Goal: Task Accomplishment & Management: Manage account settings

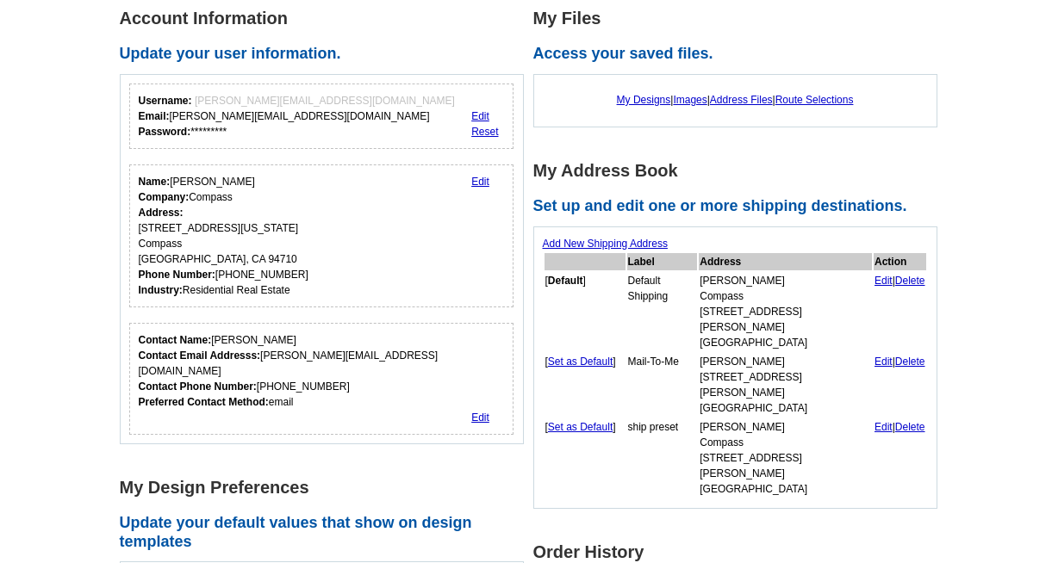
scroll to position [262, 0]
click at [478, 181] on link "Edit" at bounding box center [480, 181] width 18 height 12
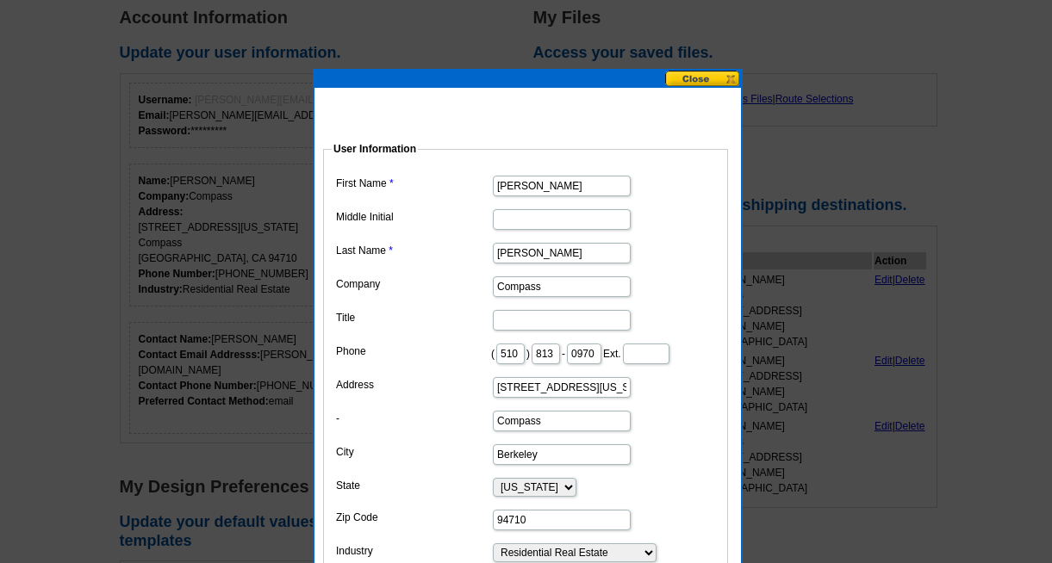
drag, startPoint x: 563, startPoint y: 291, endPoint x: 451, endPoint y: 287, distance: 112.0
click at [451, 287] on dl "First Name [PERSON_NAME] Middle Initial Last Name [PERSON_NAME] Company Compass…" at bounding box center [526, 367] width 388 height 393
type input "The Agency"
click at [498, 390] on input "[STREET_ADDRESS][US_STATE]" at bounding box center [562, 387] width 138 height 21
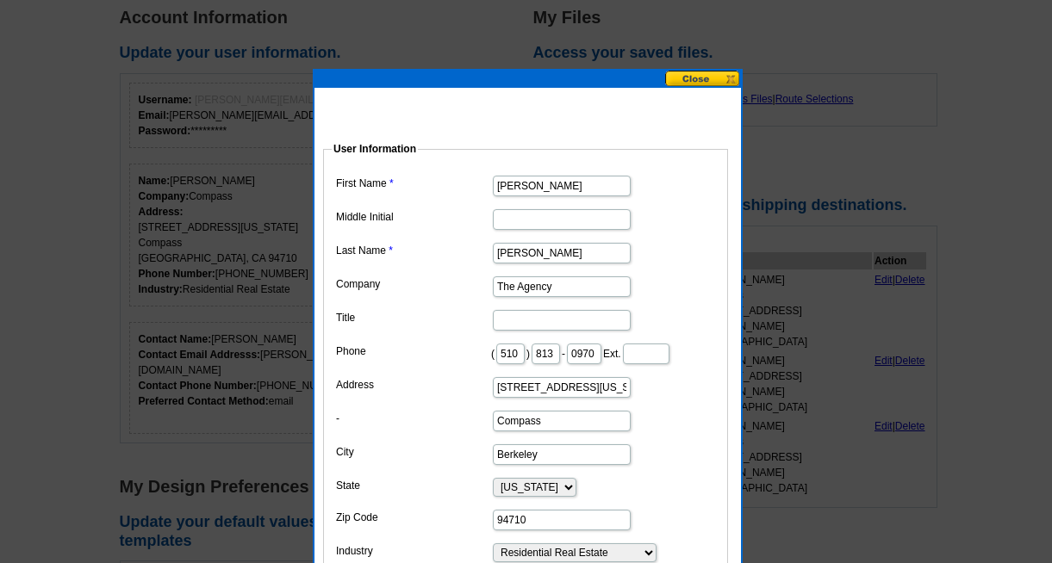
drag, startPoint x: 498, startPoint y: 390, endPoint x: 604, endPoint y: 386, distance: 106.0
click at [604, 386] on input "801 Delaware Street" at bounding box center [562, 387] width 138 height 21
type input "1619 shattuck avenue"
type input "Vives"
drag, startPoint x: 578, startPoint y: 220, endPoint x: 443, endPoint y: 206, distance: 135.9
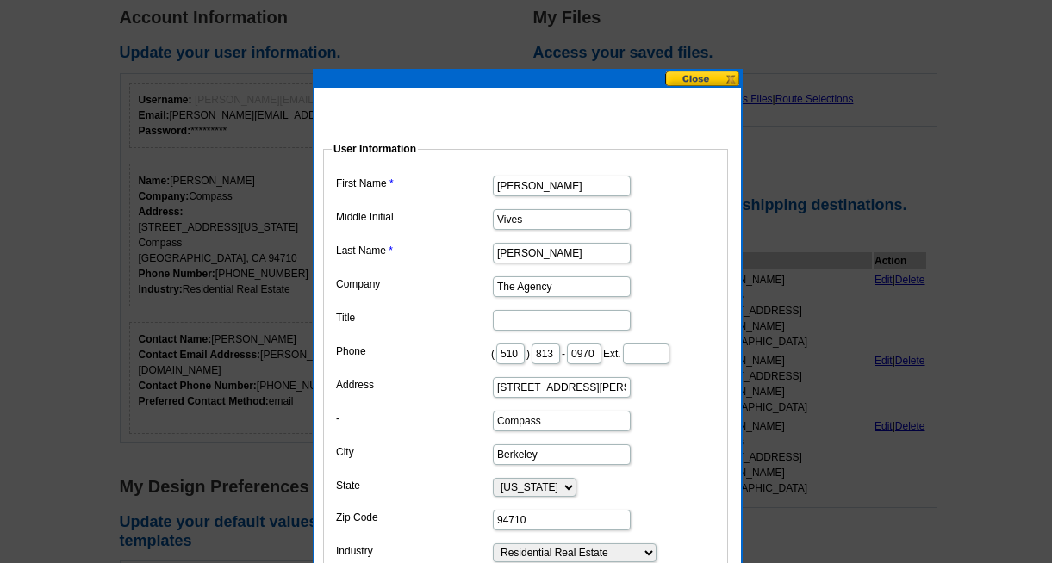
click at [443, 206] on dd "Vives" at bounding box center [526, 218] width 388 height 27
drag, startPoint x: 566, startPoint y: 421, endPoint x: 487, endPoint y: 419, distance: 79.3
click at [487, 419] on dl "First Name Catherine Middle Initial Last Name Krueger Company The Agency Title …" at bounding box center [526, 367] width 388 height 393
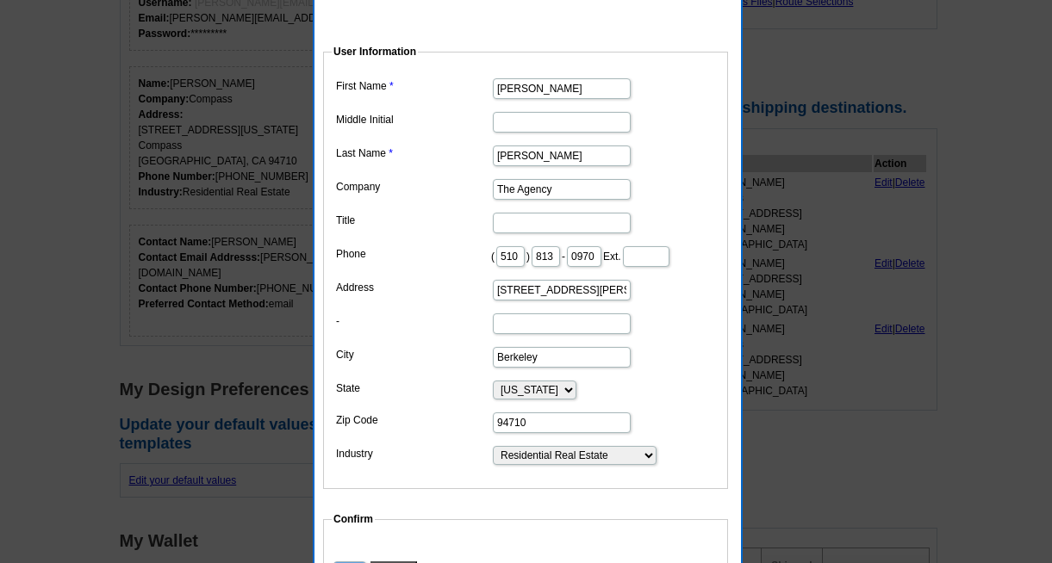
scroll to position [369, 0]
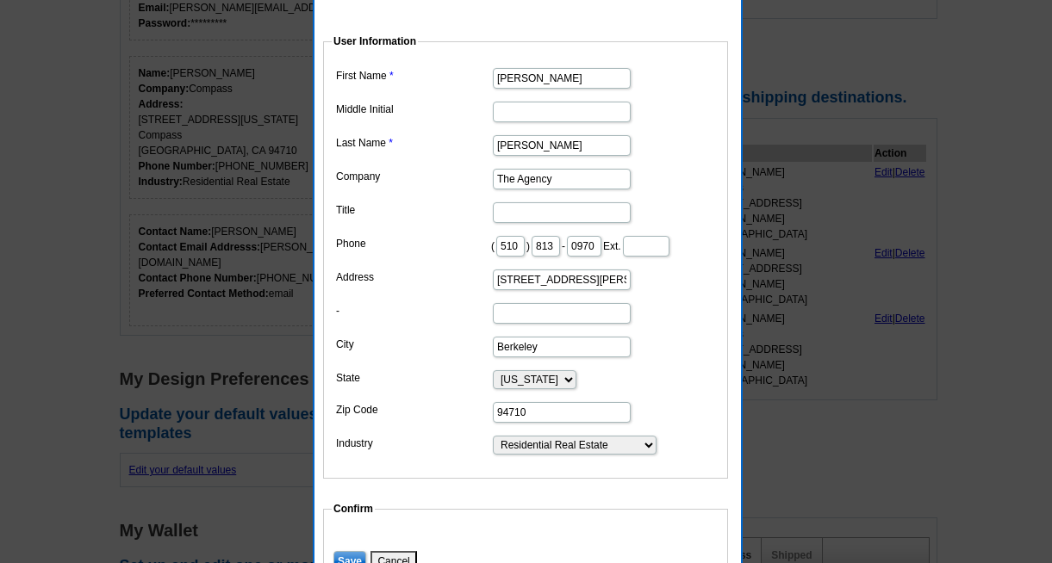
click at [621, 448] on select "Choose One ... Residential Real Estate Accounting Agriculture Architecture Arts…" at bounding box center [575, 445] width 164 height 19
click at [493, 436] on select "Choose One ... Residential Real Estate Accounting Agriculture Architecture Arts…" at bounding box center [575, 445] width 164 height 19
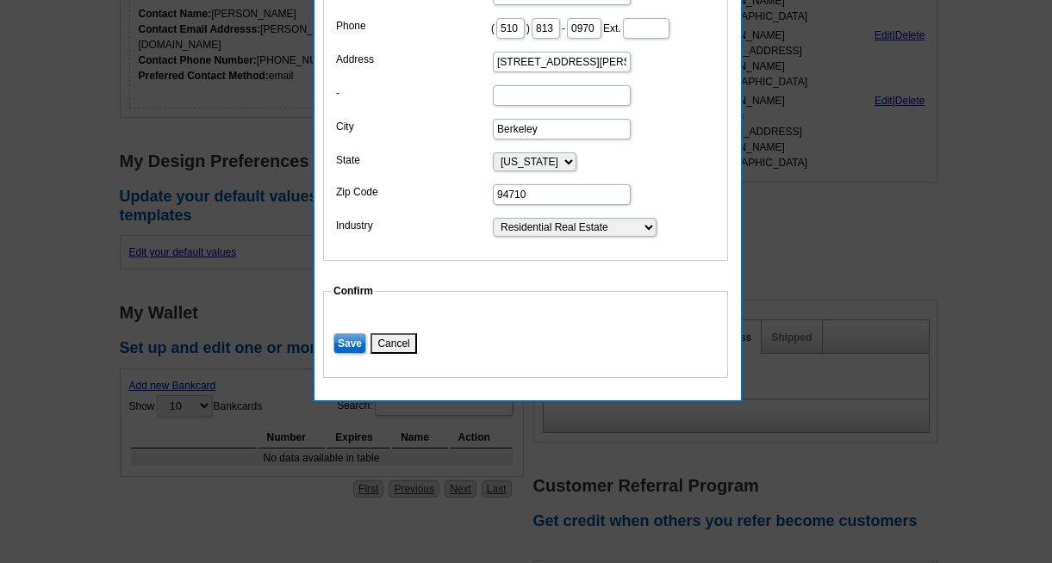
scroll to position [594, 0]
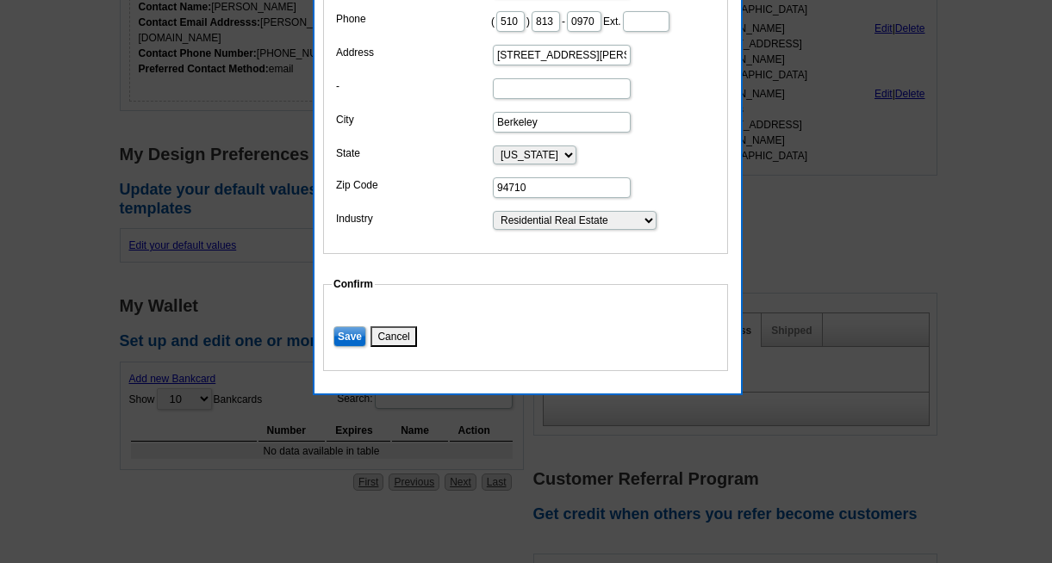
click at [351, 332] on input "Save" at bounding box center [349, 336] width 33 height 21
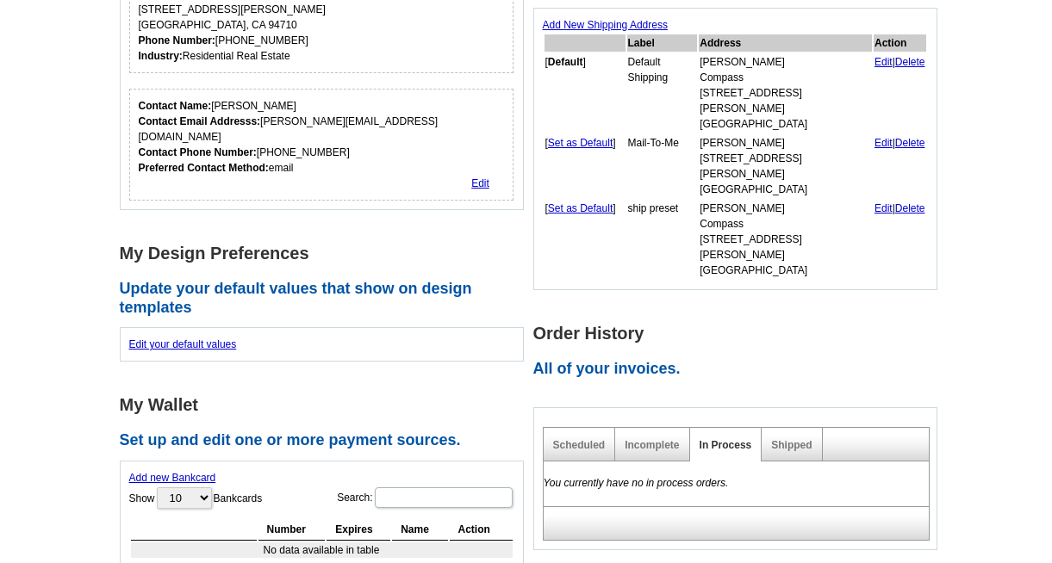
scroll to position [483, 0]
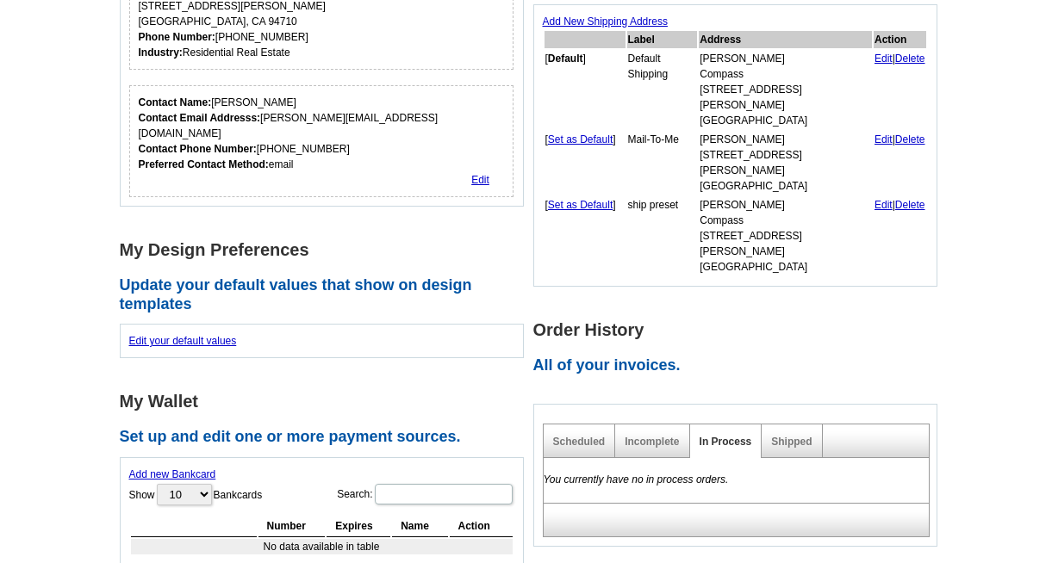
click at [874, 53] on link "Edit" at bounding box center [883, 59] width 18 height 12
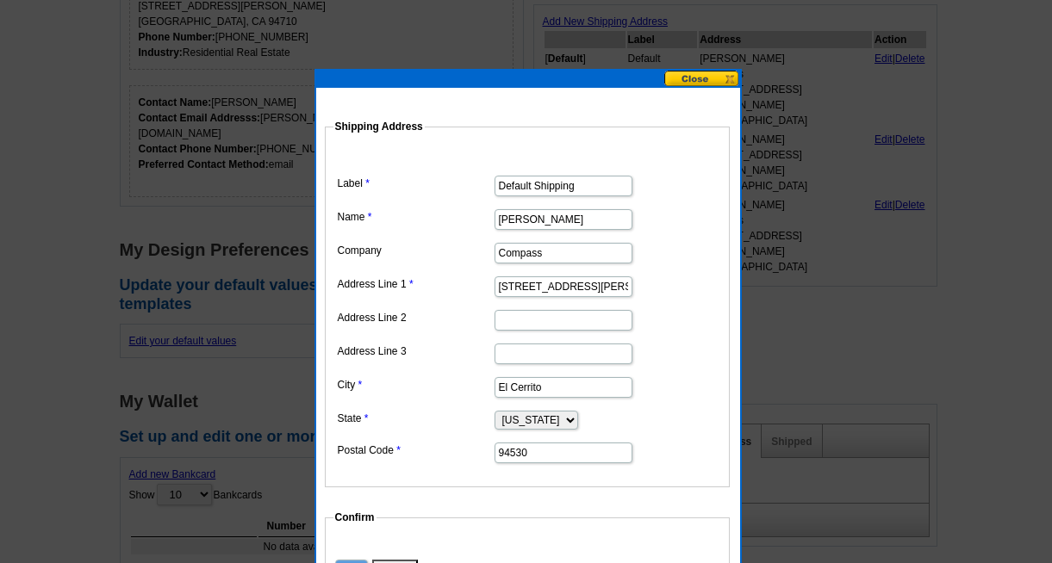
drag, startPoint x: 562, startPoint y: 257, endPoint x: 432, endPoint y: 257, distance: 129.2
click at [432, 257] on dl "Label Default Shipping Name Catherine Krueger Company Compass Address Line 1 23…" at bounding box center [527, 307] width 388 height 316
type input "The Agency"
click at [431, 284] on label "Address Line 1" at bounding box center [415, 284] width 155 height 16
click at [494, 284] on input "234 ramona Avenue" at bounding box center [563, 286] width 138 height 21
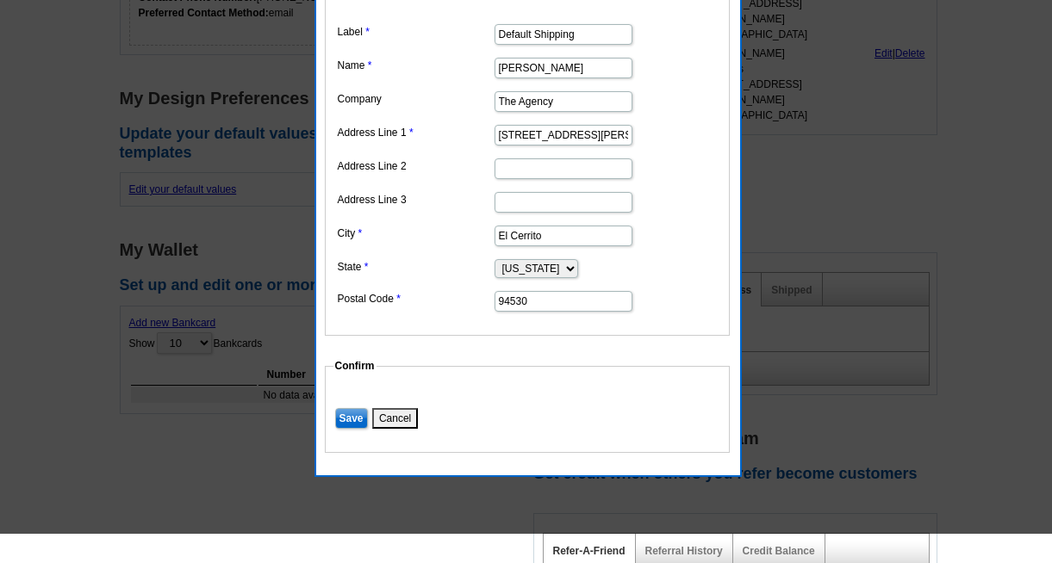
scroll to position [661, 0]
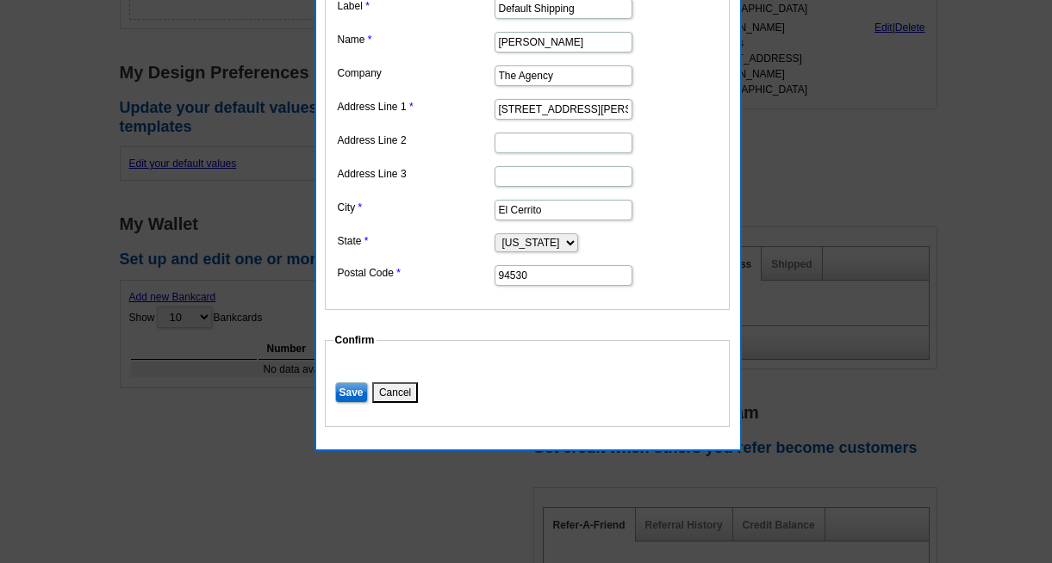
click at [350, 393] on input "Save" at bounding box center [351, 392] width 33 height 21
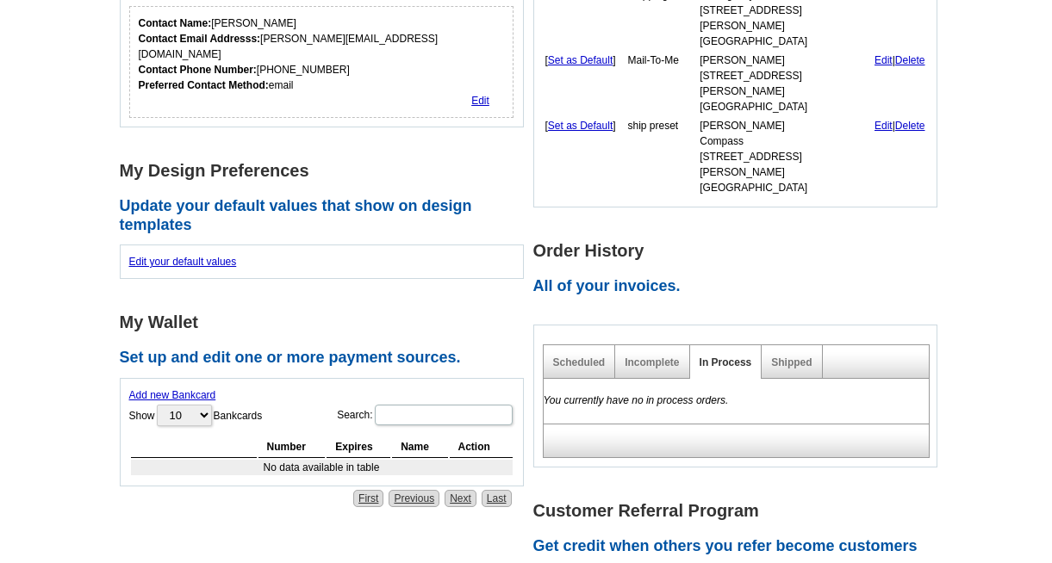
scroll to position [562, 0]
click at [874, 121] on link "Edit" at bounding box center [883, 127] width 18 height 12
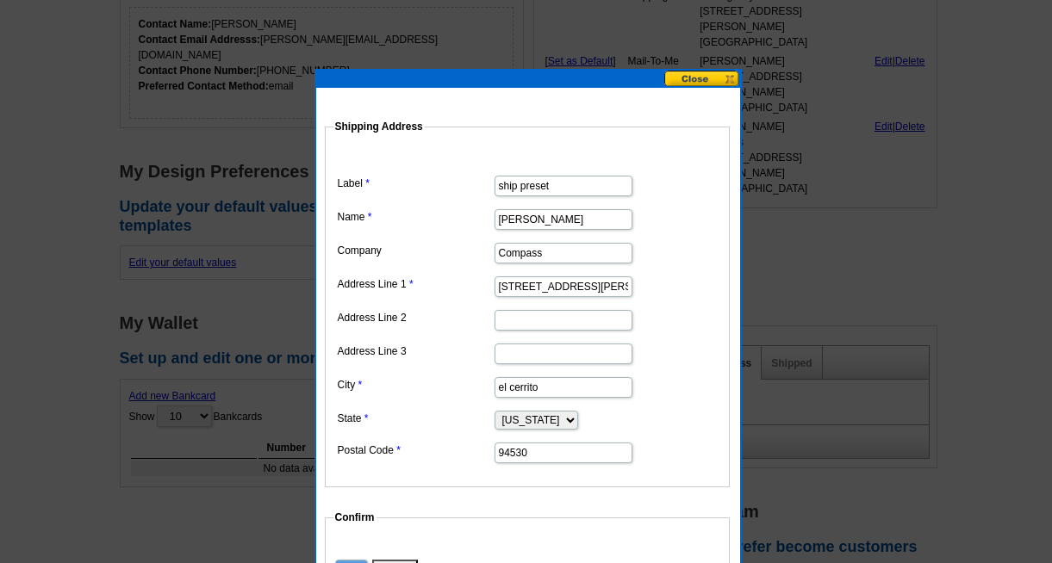
drag, startPoint x: 557, startPoint y: 250, endPoint x: 447, endPoint y: 252, distance: 110.3
click at [447, 252] on dl "Label ship preset Name Catherine Krueger Company Compass Address Line 1 234 ram…" at bounding box center [527, 307] width 388 height 316
type input "The Agency"
click at [636, 223] on dd "Catherine Krueger" at bounding box center [527, 218] width 388 height 27
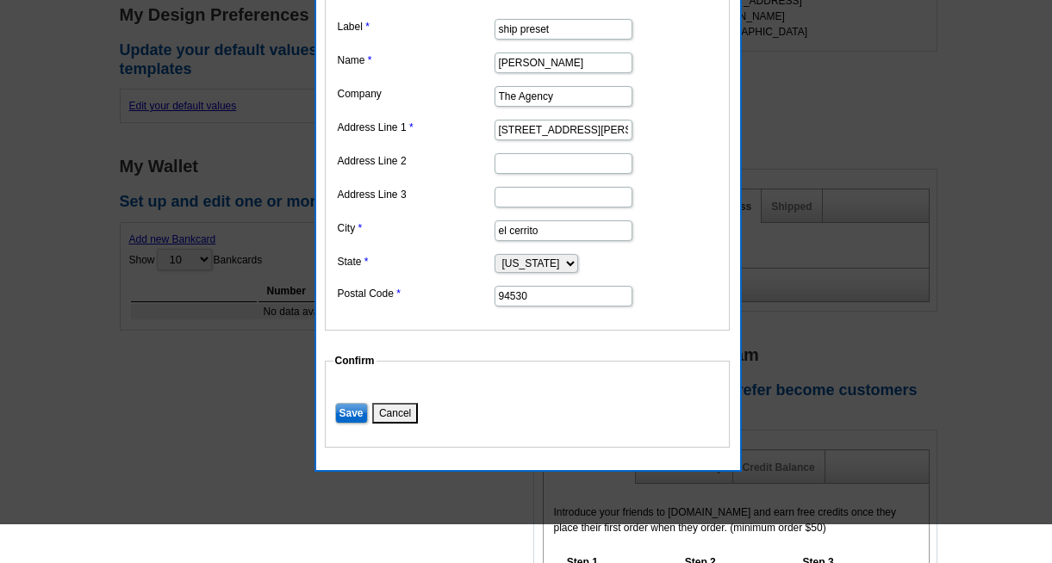
scroll to position [722, 0]
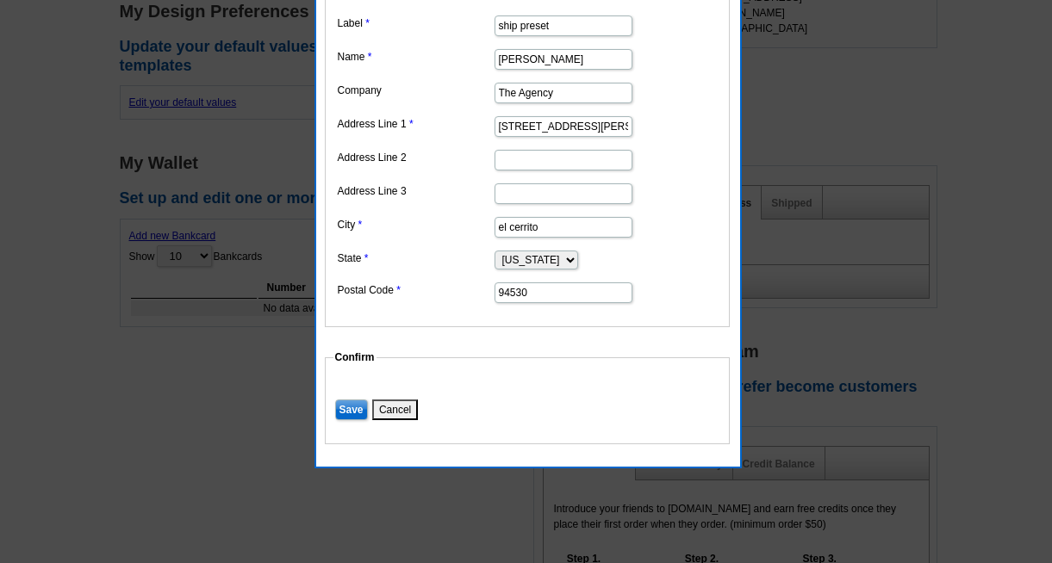
click at [355, 407] on input "Save" at bounding box center [351, 410] width 33 height 21
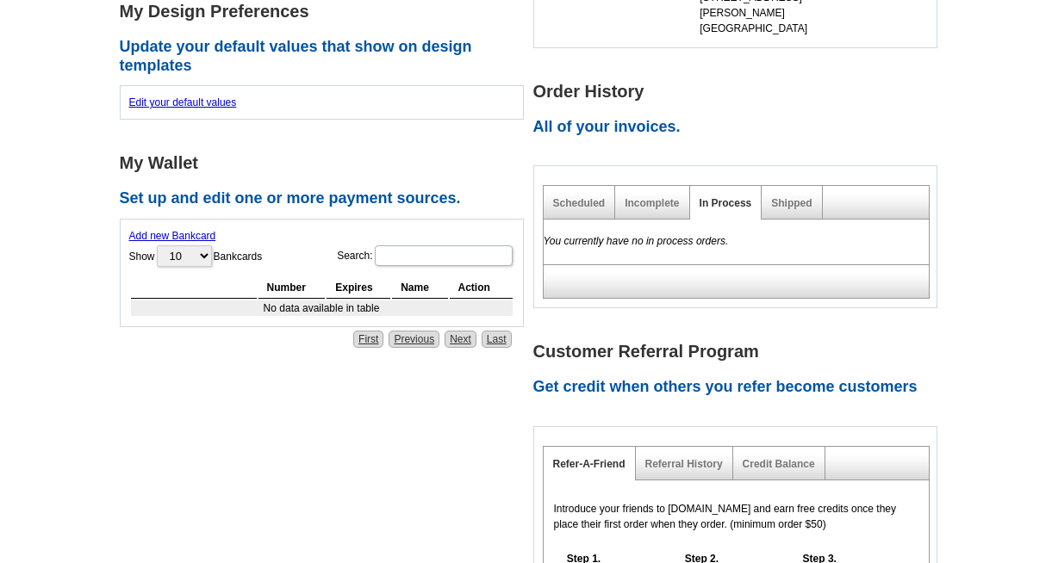
click at [357, 407] on div "Account Information Update your user information. Username: catherine@catherine…" at bounding box center [532, 157] width 835 height 1226
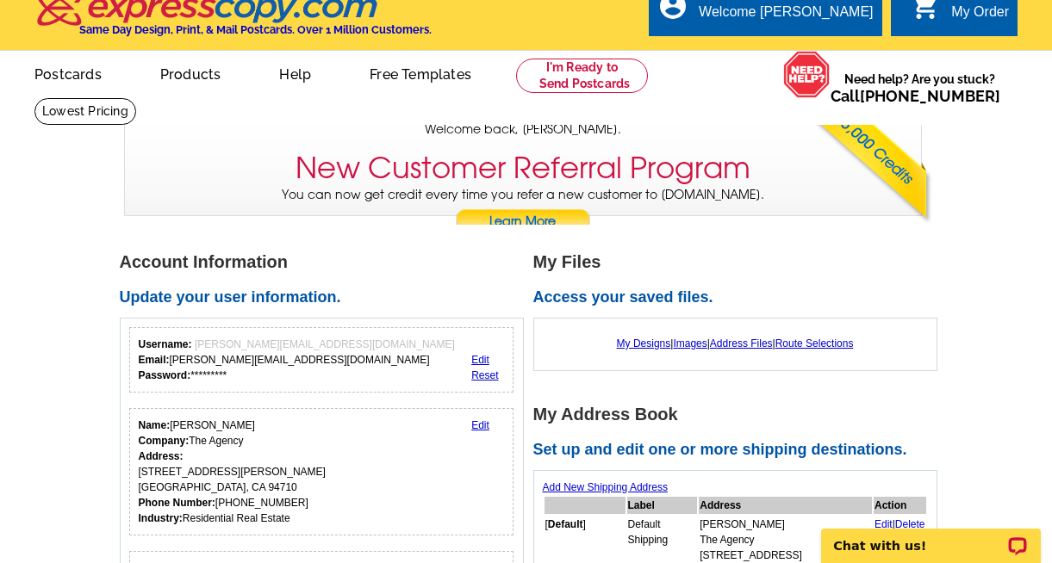
scroll to position [0, 0]
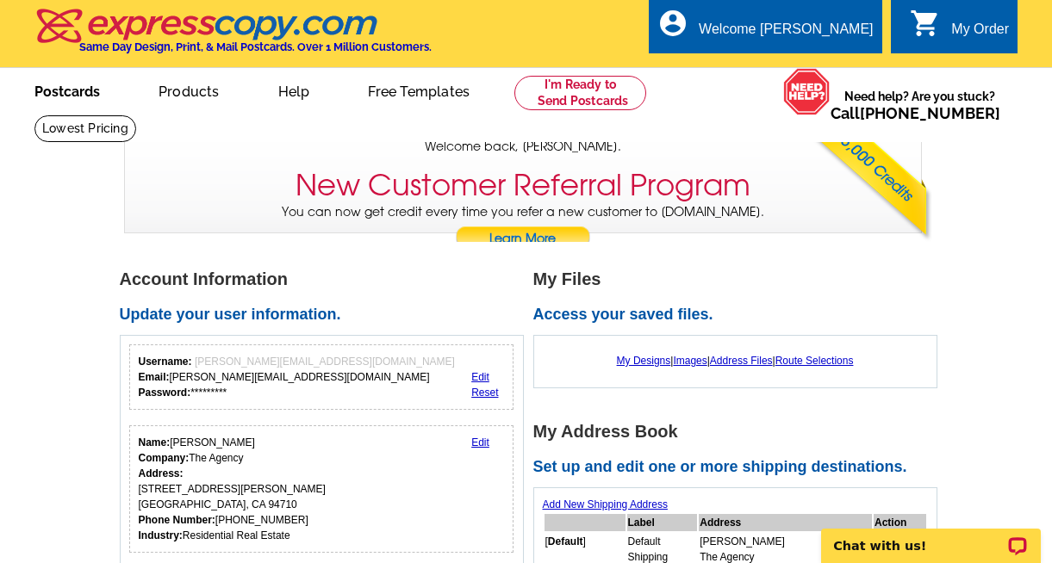
click at [82, 90] on link "Postcards" at bounding box center [67, 90] width 121 height 40
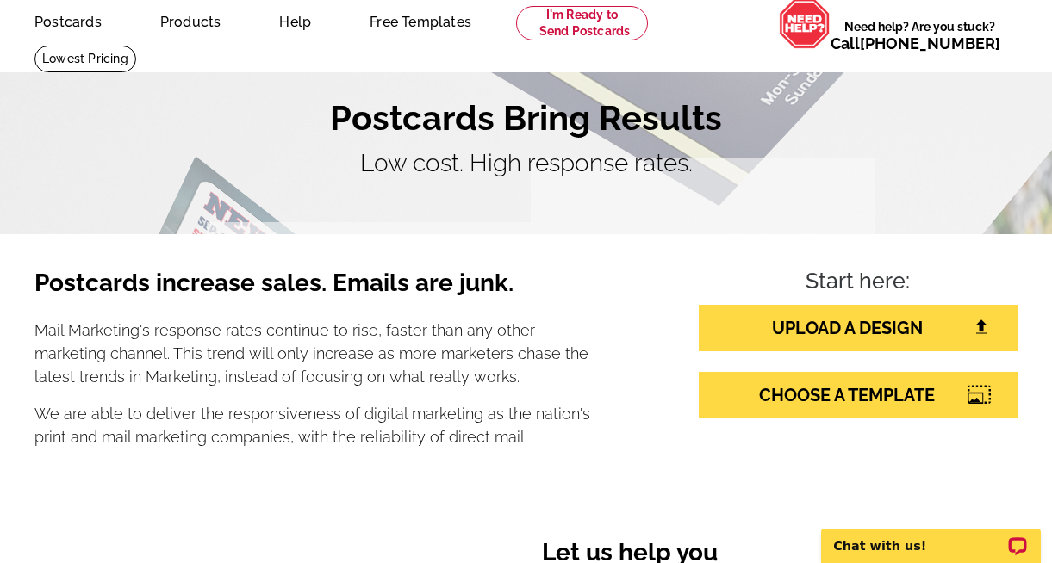
scroll to position [75, 0]
